Goal: Information Seeking & Learning: Learn about a topic

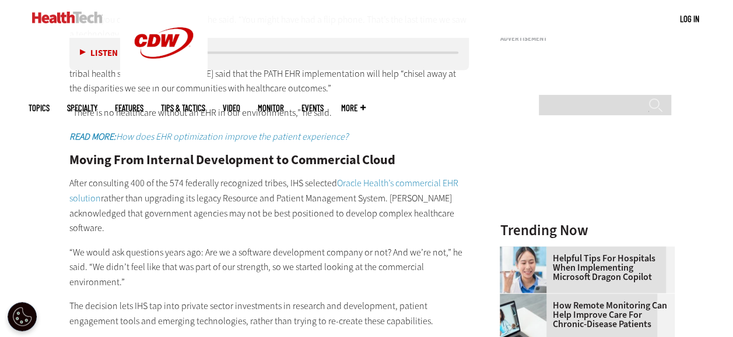
scroll to position [1107, 0]
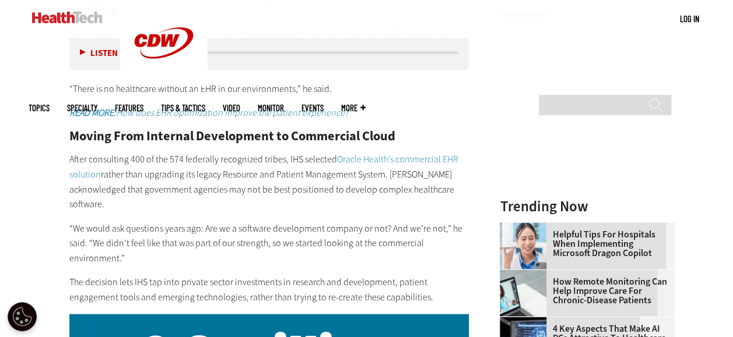
click at [377, 189] on p "After consulting 400 of the 574 federally recognized tribes, IHS selected Oracl…" at bounding box center [269, 181] width 400 height 59
click at [203, 194] on p "After consulting 400 of the 574 federally recognized tribes, IHS selected Oracl…" at bounding box center [269, 181] width 400 height 59
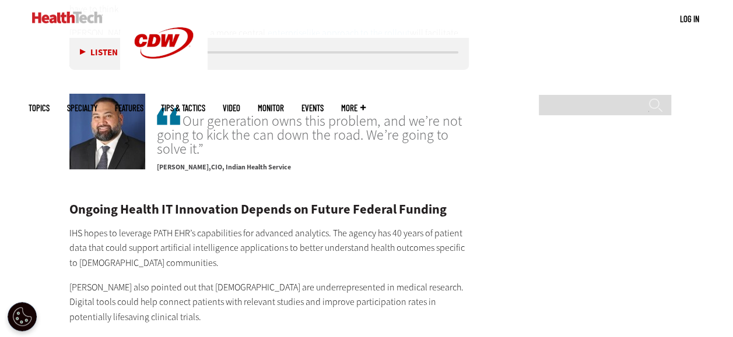
scroll to position [1982, 0]
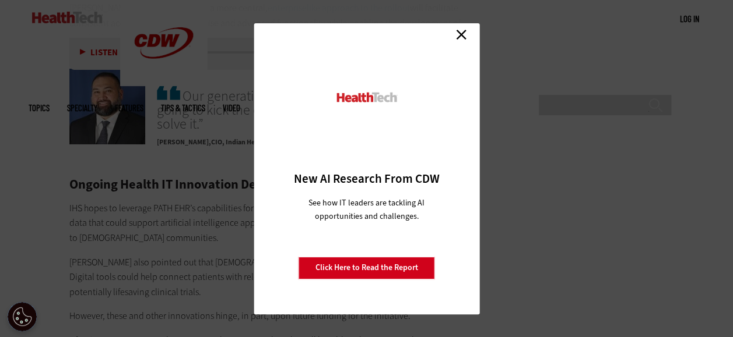
drag, startPoint x: 453, startPoint y: 33, endPoint x: 458, endPoint y: 37, distance: 6.2
click at [454, 34] on link "Close" at bounding box center [460, 34] width 17 height 17
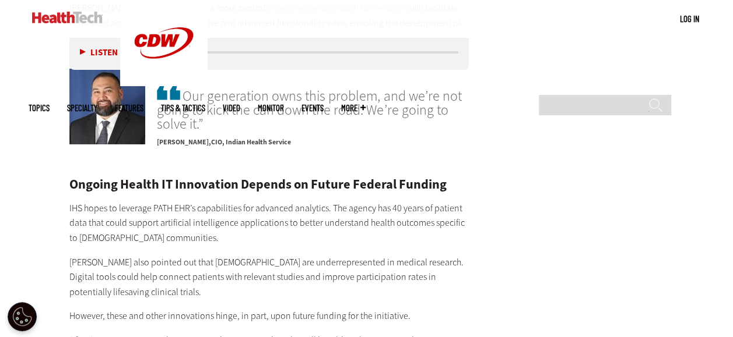
drag, startPoint x: 522, startPoint y: 92, endPoint x: 340, endPoint y: 242, distance: 236.8
click at [340, 255] on p "[PERSON_NAME] also pointed out that [DEMOGRAPHIC_DATA] are underrepresented in …" at bounding box center [269, 277] width 400 height 45
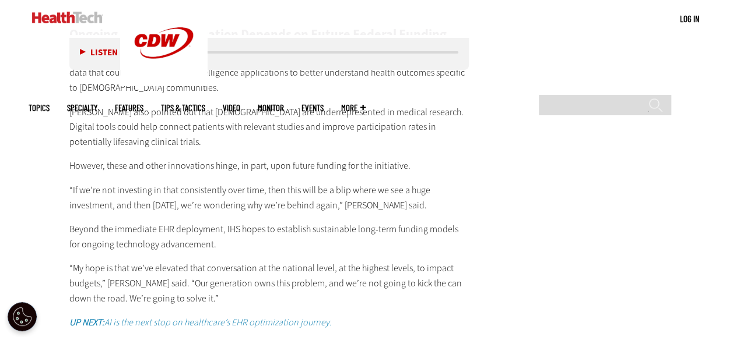
scroll to position [2157, 0]
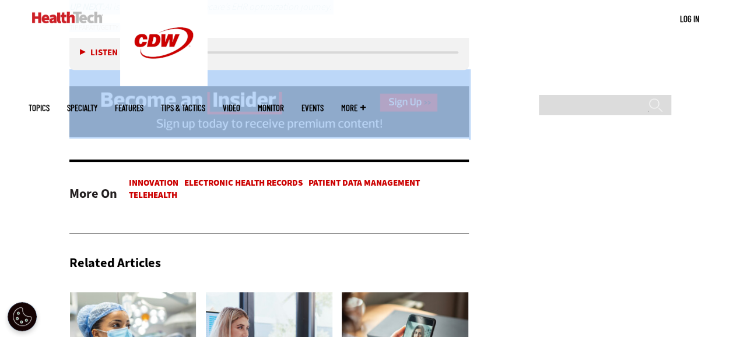
scroll to position [2215, 0]
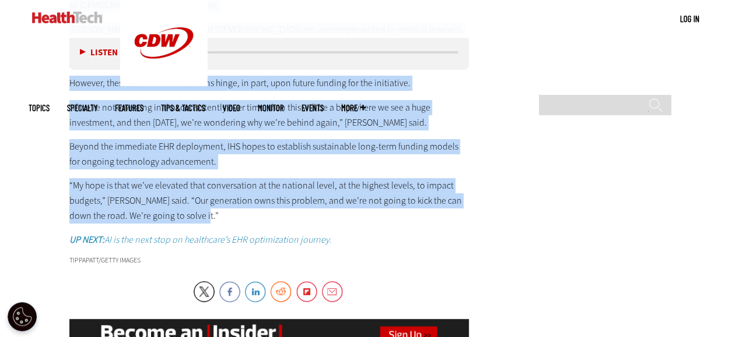
drag, startPoint x: 71, startPoint y: 173, endPoint x: 483, endPoint y: 205, distance: 413.9
copy div "Lor Ipsumd Sitame Consect adipi el seddo eiu Temporin ut lab Etdol (MAGN) aliqu…"
